Goal: Transaction & Acquisition: Purchase product/service

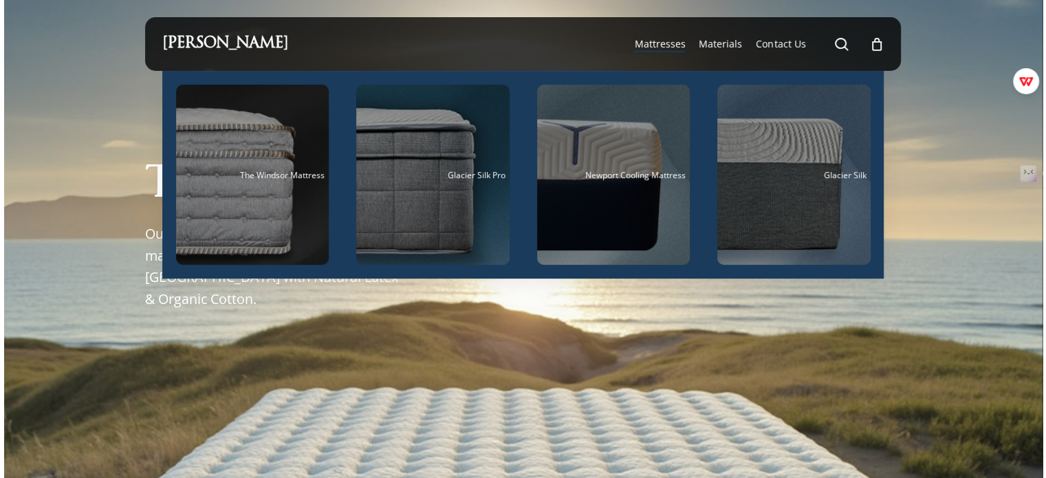
click at [664, 41] on span "Mattresses" at bounding box center [659, 43] width 51 height 13
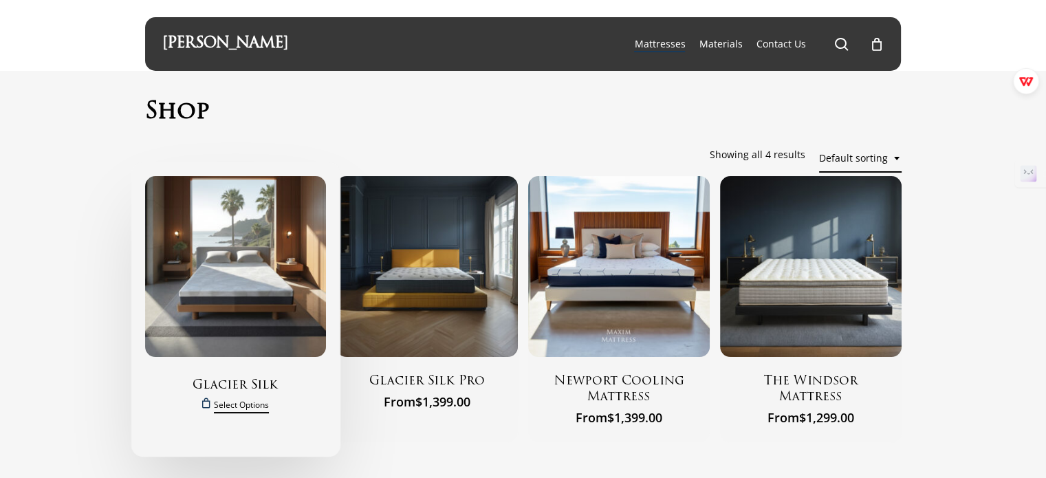
click at [237, 406] on span "Select options" at bounding box center [241, 404] width 55 height 17
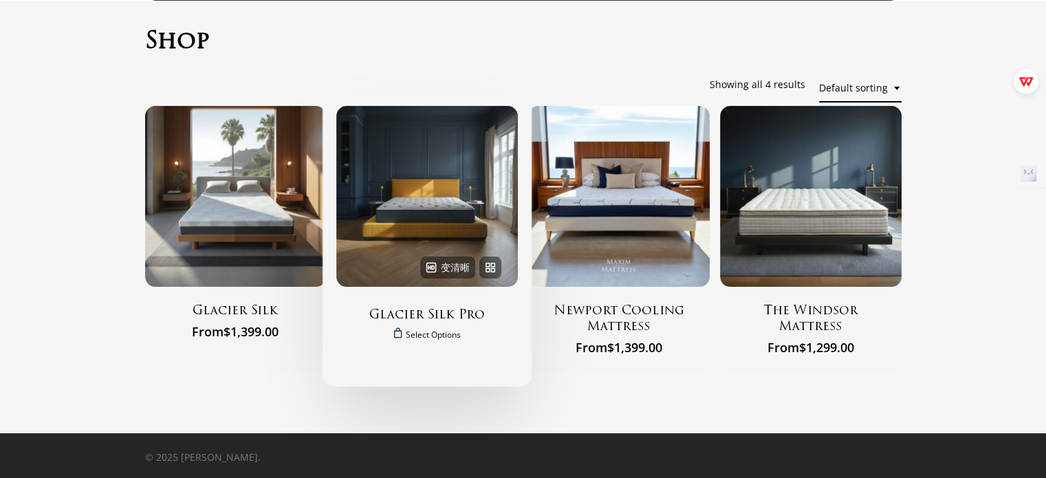
scroll to position [71, 0]
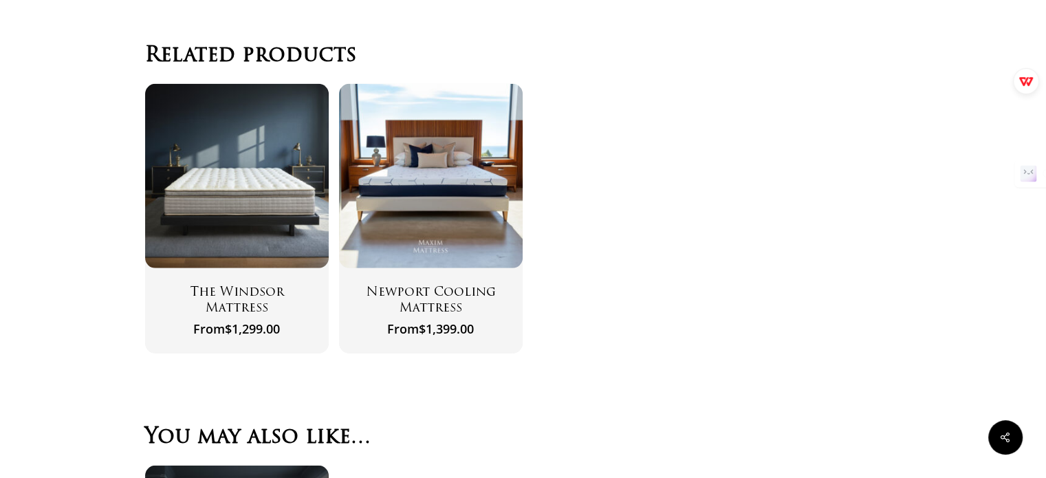
scroll to position [3920, 0]
